Goal: Information Seeking & Learning: Learn about a topic

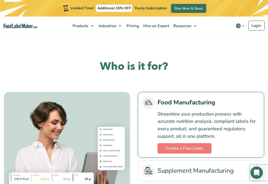
scroll to position [972, 0]
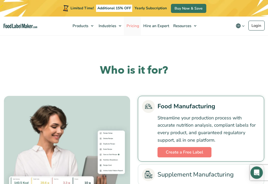
click at [135, 25] on span "Pricing" at bounding box center [132, 25] width 15 height 5
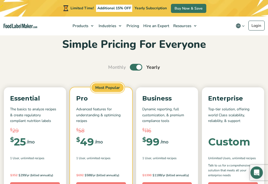
scroll to position [22, 0]
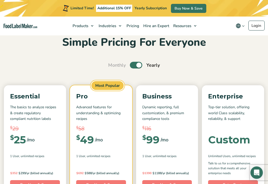
click at [136, 64] on label "Toggle" at bounding box center [136, 65] width 12 height 7
click at [112, 64] on input "Toggle" at bounding box center [110, 64] width 3 height 3
checkbox input "false"
